Goal: Task Accomplishment & Management: Use online tool/utility

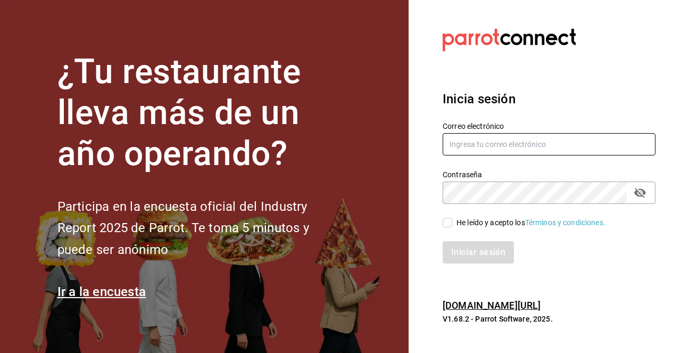
click at [499, 146] on input "text" at bounding box center [549, 144] width 213 height 22
type input "annaroselim@gmail.com"
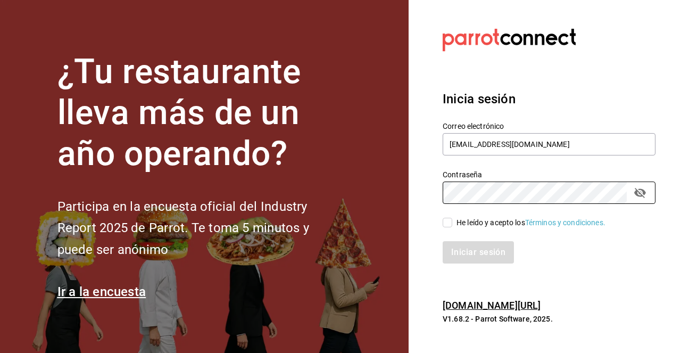
click at [450, 224] on input "He leído y acepto los Términos y condiciones." at bounding box center [448, 223] width 10 height 10
checkbox input "true"
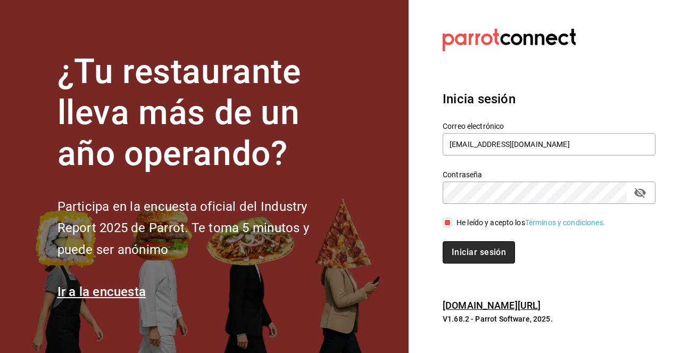
click at [450, 249] on button "Iniciar sesión" at bounding box center [479, 252] width 72 height 22
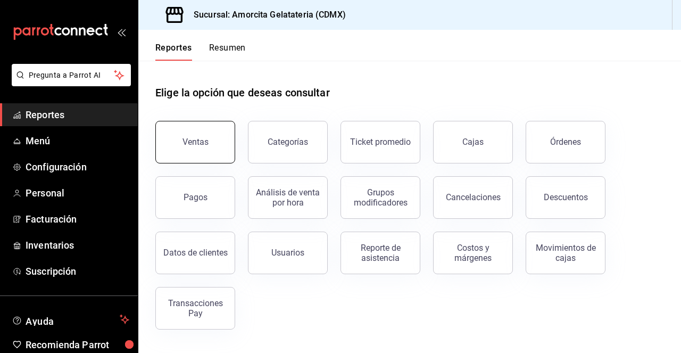
click at [212, 148] on button "Ventas" at bounding box center [195, 142] width 80 height 43
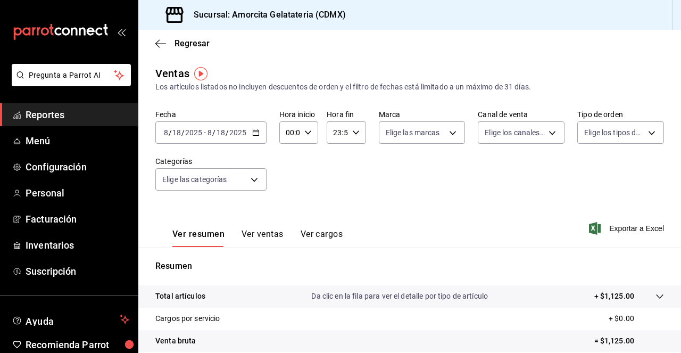
click at [213, 129] on span "/" at bounding box center [213, 132] width 3 height 9
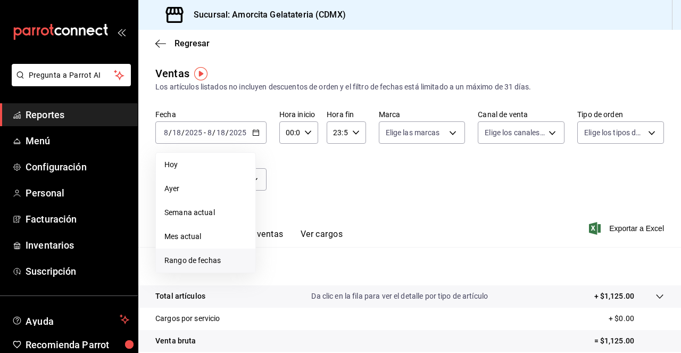
click at [181, 262] on span "Rango de fechas" at bounding box center [205, 260] width 82 height 11
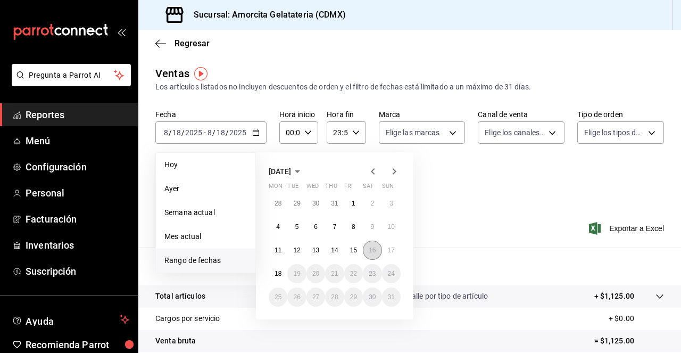
click at [367, 252] on button "16" at bounding box center [372, 250] width 19 height 19
click at [275, 276] on abbr "18" at bounding box center [278, 273] width 7 height 7
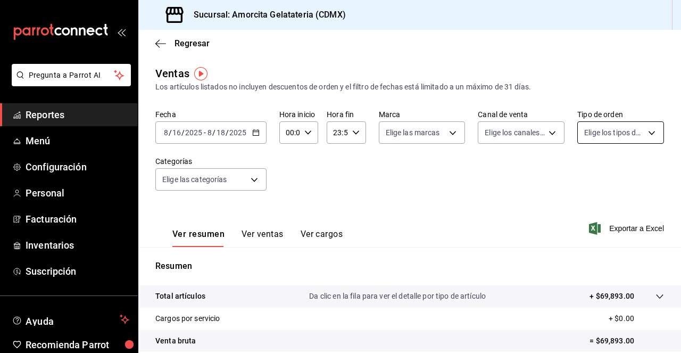
click at [589, 135] on body "Pregunta a Parrot AI Reportes Menú Configuración Personal Facturación Inventari…" at bounding box center [340, 176] width 681 height 353
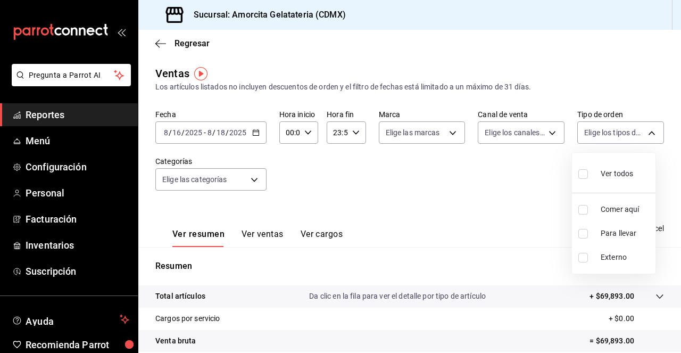
click at [548, 177] on div at bounding box center [340, 176] width 681 height 353
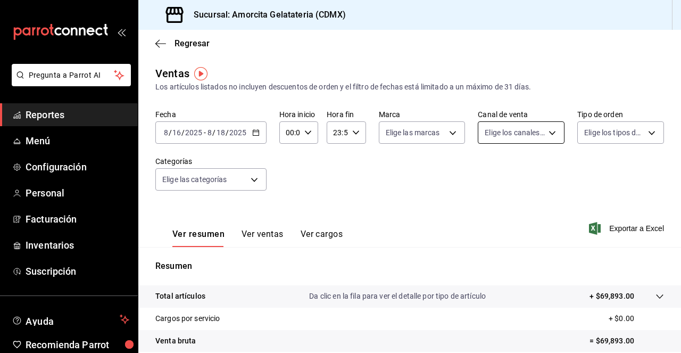
click at [527, 137] on body "Pregunta a Parrot AI Reportes Menú Configuración Personal Facturación Inventari…" at bounding box center [340, 176] width 681 height 353
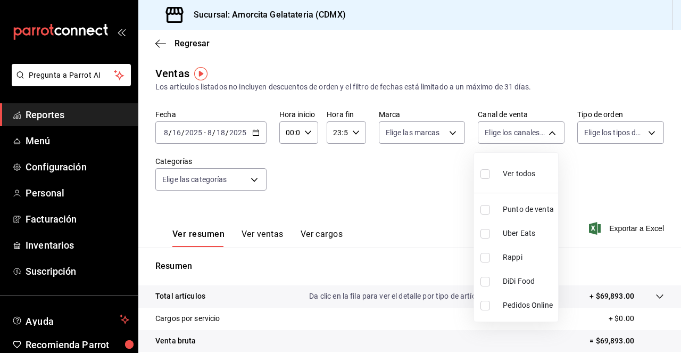
click at [438, 179] on div at bounding box center [340, 176] width 681 height 353
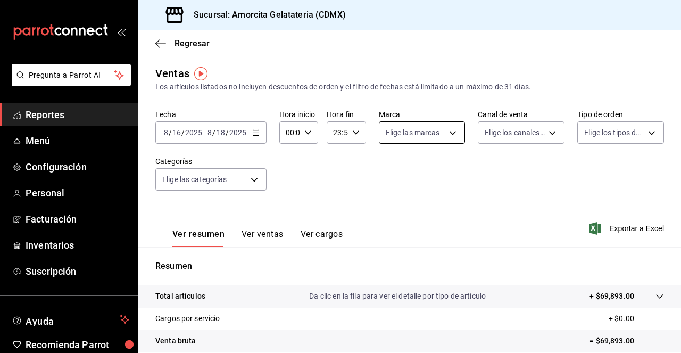
click at [431, 138] on body "Pregunta a Parrot AI Reportes Menú Configuración Personal Facturación Inventari…" at bounding box center [340, 176] width 681 height 353
click at [320, 159] on div at bounding box center [340, 176] width 681 height 353
click at [240, 181] on body "Pregunta a Parrot AI Reportes Menú Configuración Personal Facturación Inventari…" at bounding box center [340, 176] width 681 height 353
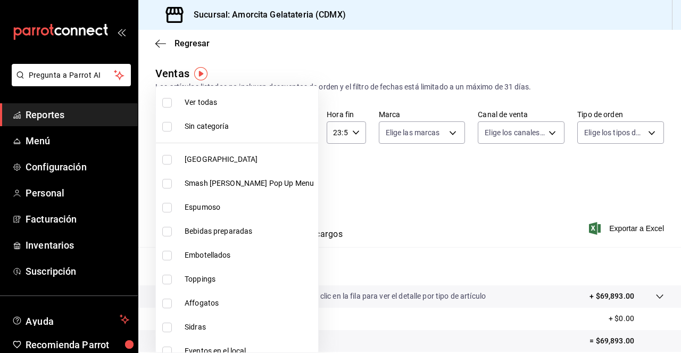
click at [169, 158] on input "checkbox" at bounding box center [167, 160] width 10 height 10
checkbox input "true"
type input "a36146aa-a72a-4f5c-b846-d90b53ee72c3"
click at [379, 185] on div at bounding box center [340, 176] width 681 height 353
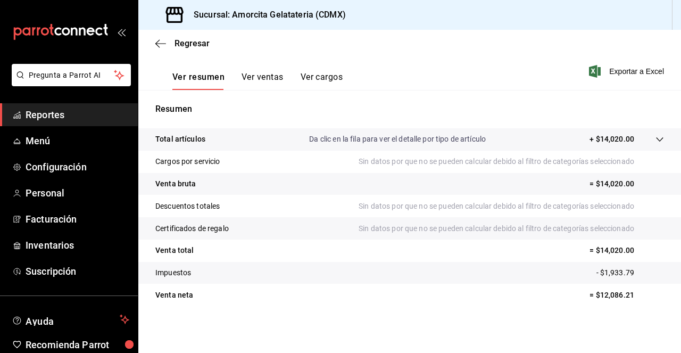
scroll to position [157, 0]
